Goal: Navigation & Orientation: Understand site structure

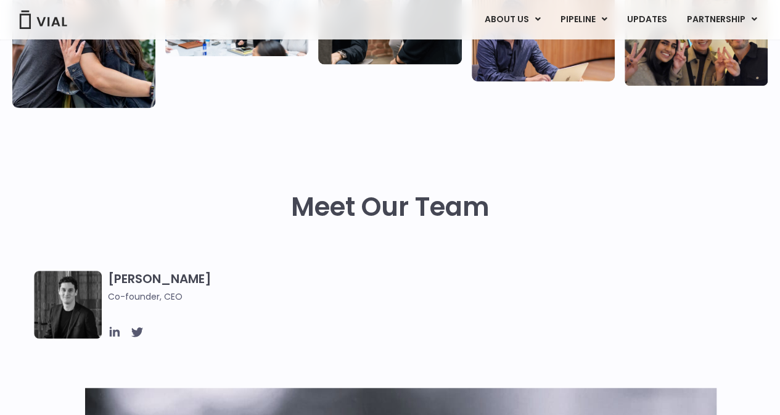
scroll to position [432, 0]
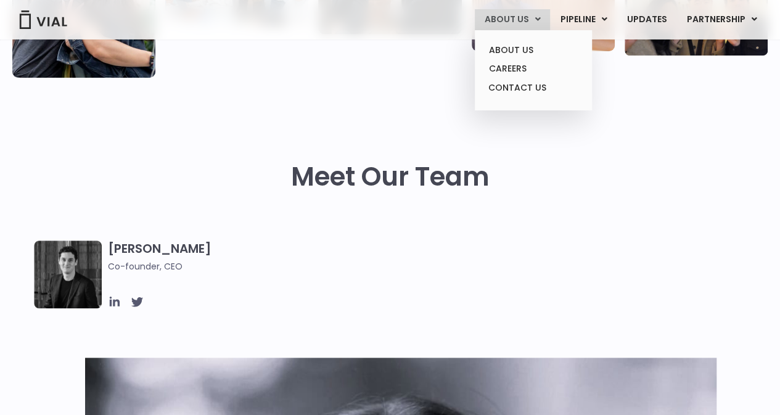
click at [520, 23] on link "ABOUT US" at bounding box center [512, 19] width 75 height 21
click at [508, 49] on link "ABOUT US" at bounding box center [533, 50] width 108 height 19
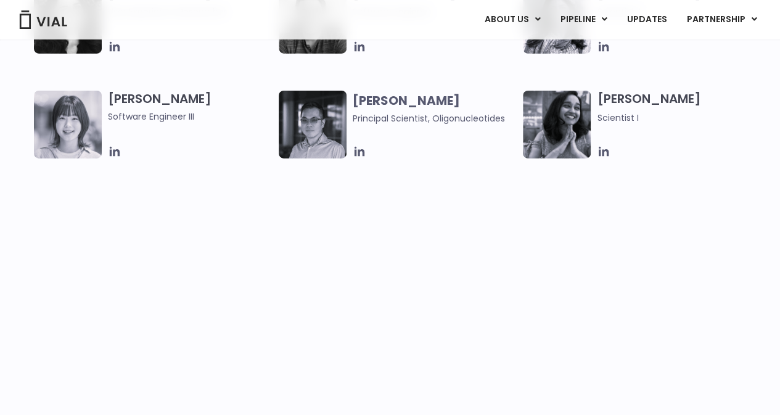
scroll to position [2220, 0]
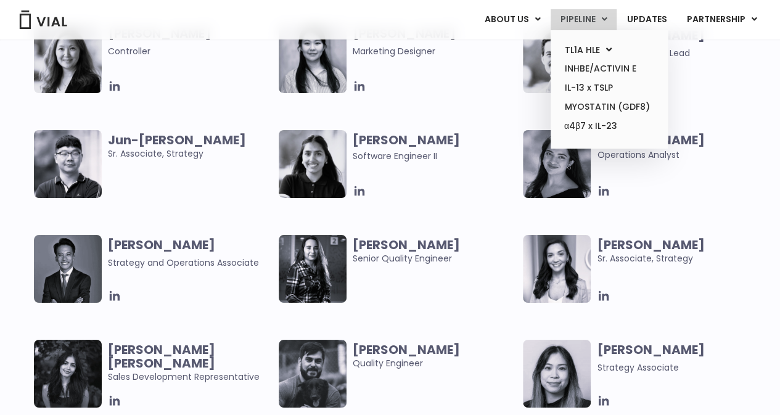
click at [601, 25] on link "PIPELINE" at bounding box center [584, 19] width 66 height 21
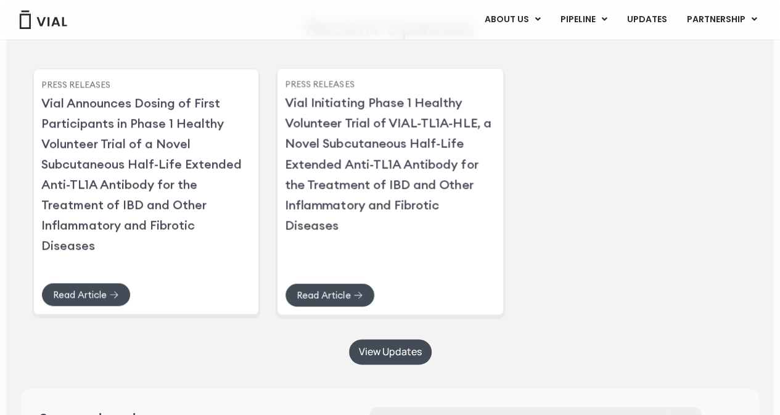
scroll to position [2977, 0]
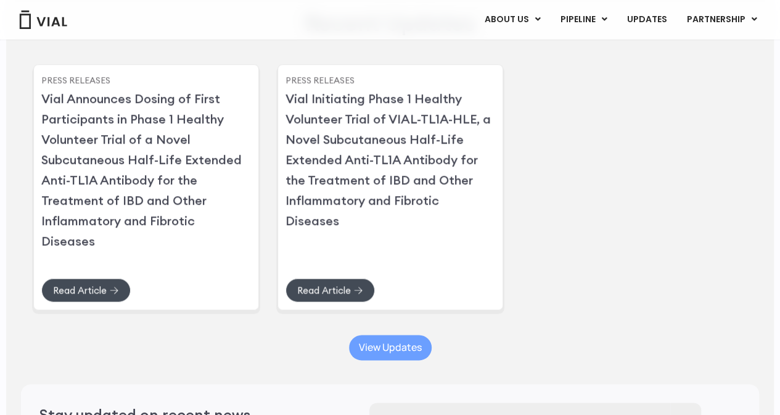
click at [386, 360] on link "View Updates" at bounding box center [390, 347] width 83 height 25
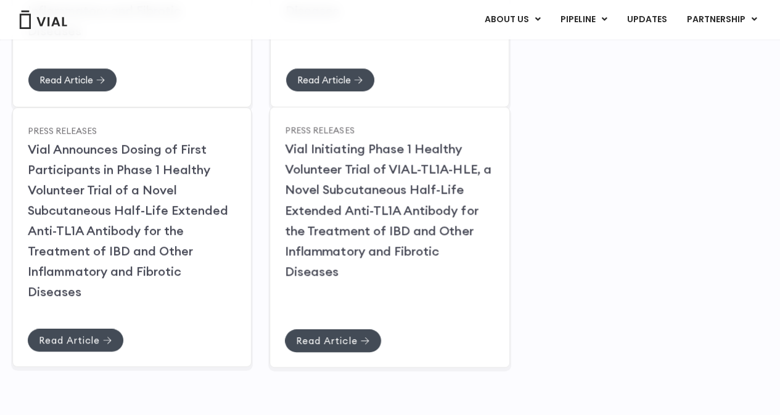
scroll to position [432, 0]
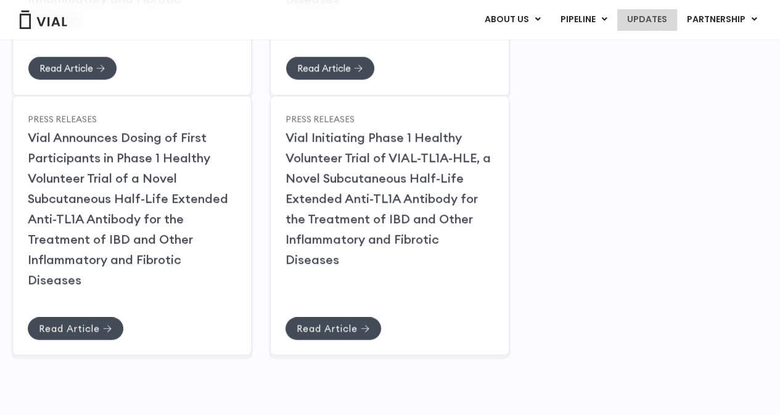
click at [662, 15] on link "UPDATES" at bounding box center [646, 19] width 59 height 21
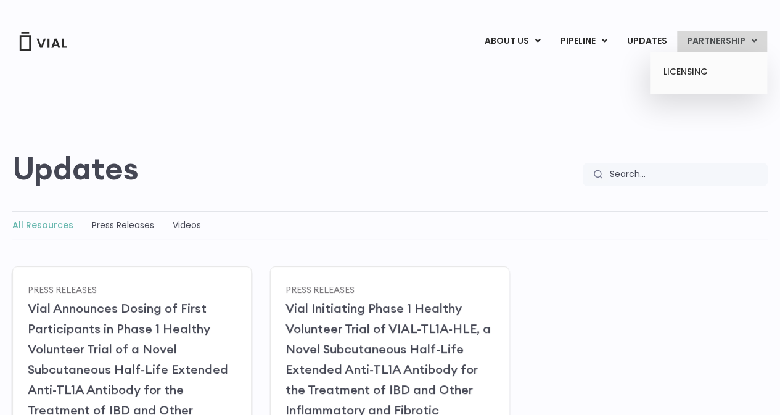
click at [734, 46] on link "PARTNERSHIP" at bounding box center [722, 41] width 90 height 21
click at [692, 71] on link "LICENSING" at bounding box center [708, 72] width 108 height 20
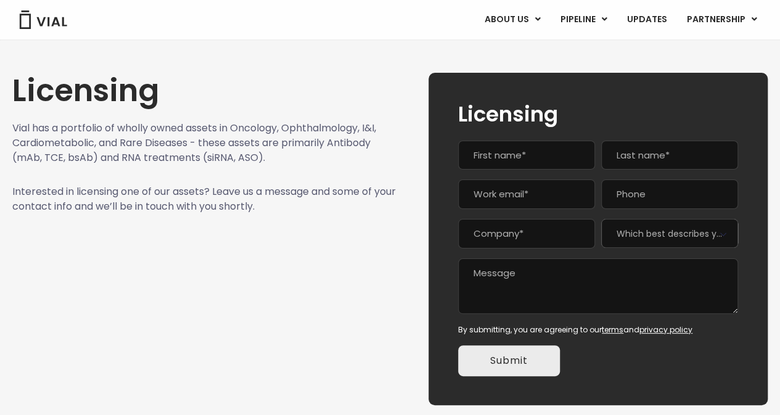
scroll to position [23, 0]
